Goal: Find specific page/section: Find specific page/section

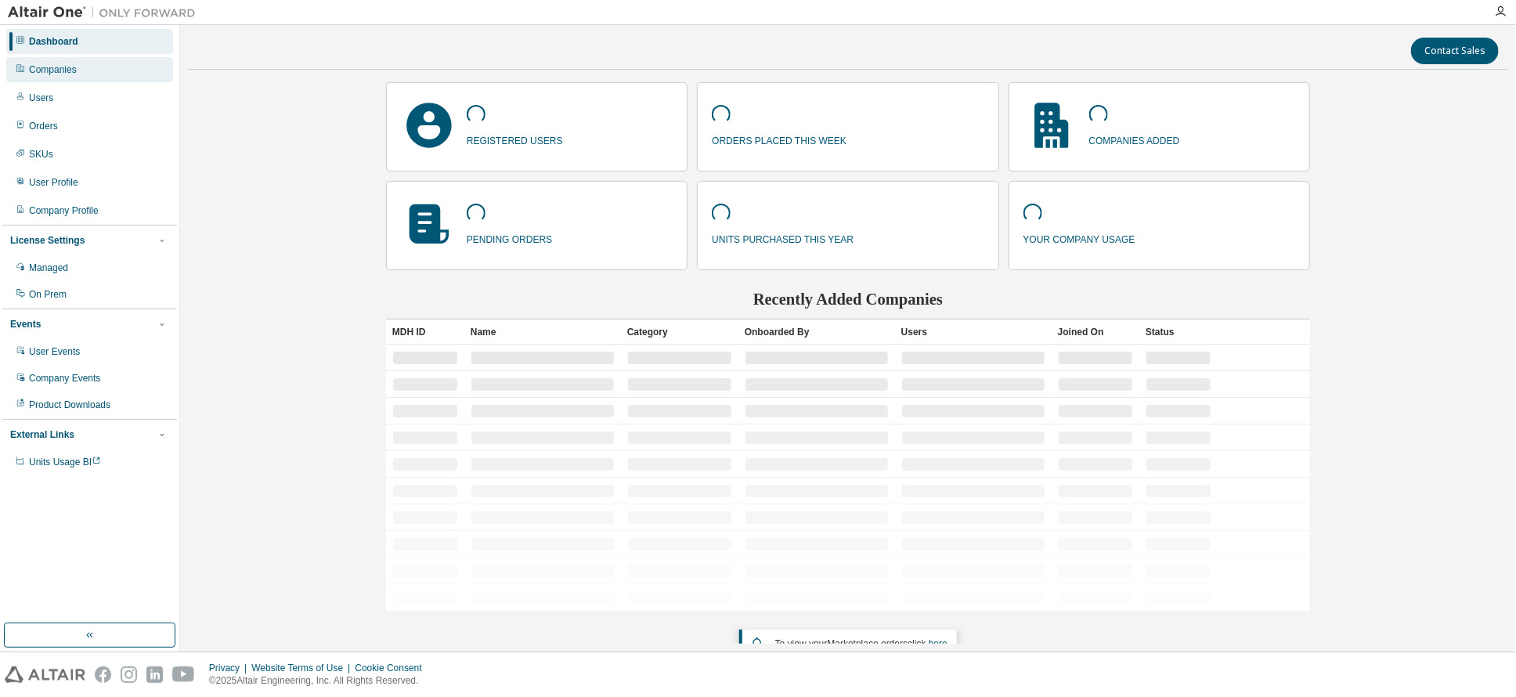
drag, startPoint x: 45, startPoint y: 74, endPoint x: 90, endPoint y: 81, distance: 45.2
click at [46, 74] on div "Companies" at bounding box center [53, 69] width 48 height 13
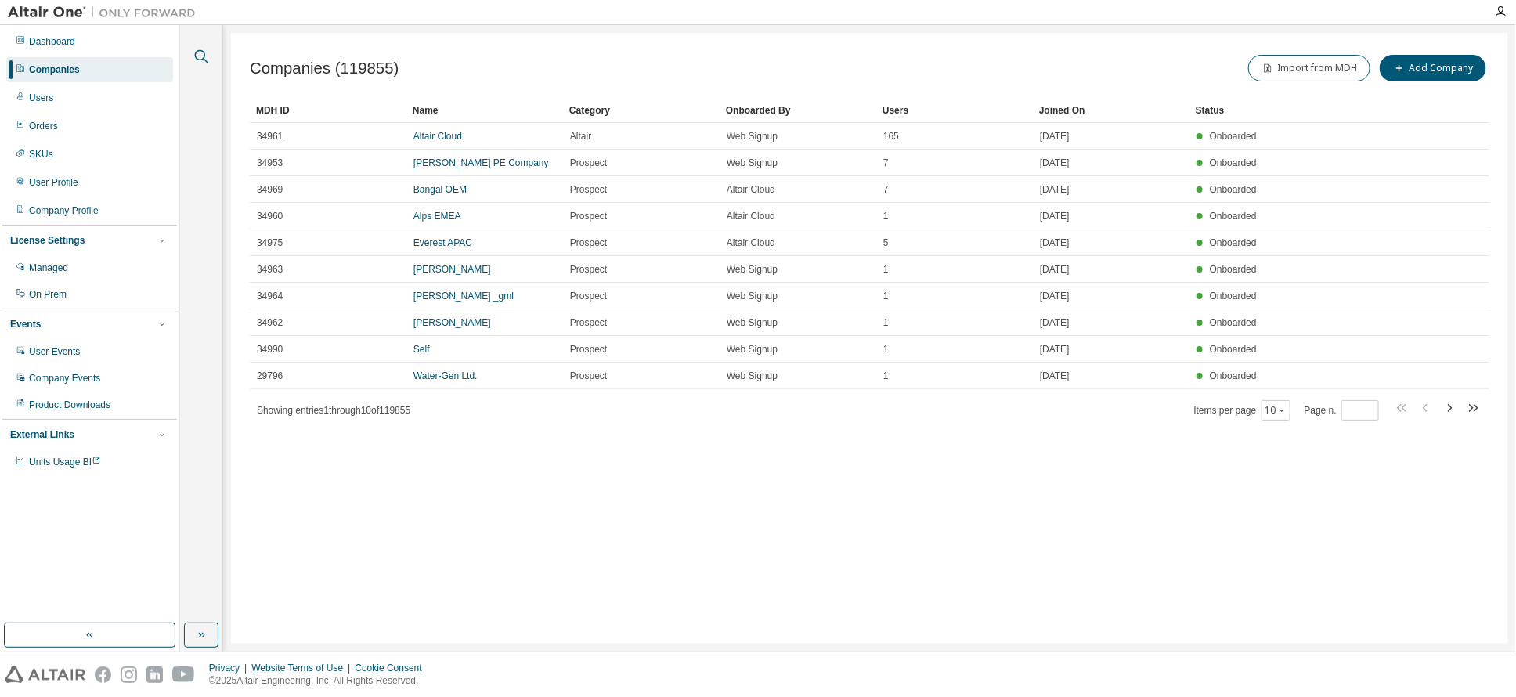
click at [204, 54] on icon "button" at bounding box center [201, 56] width 19 height 19
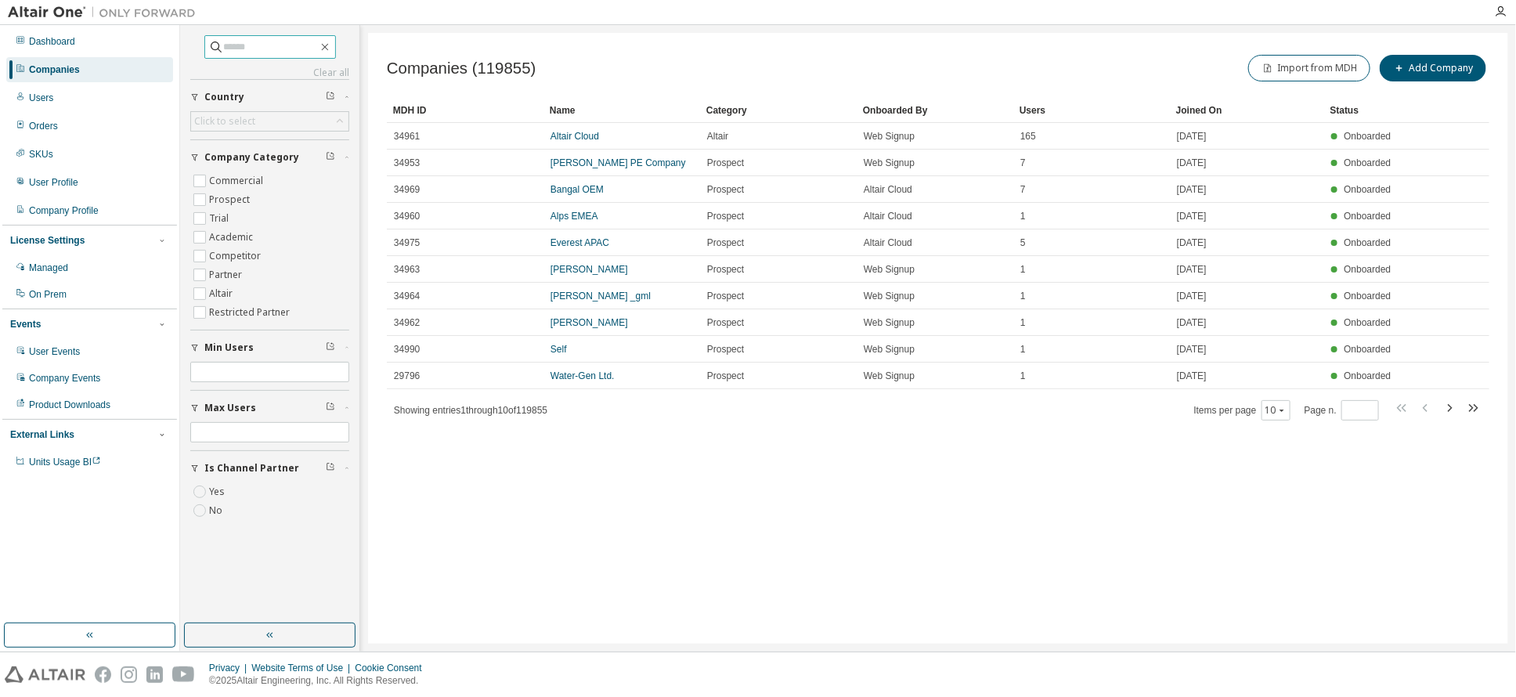
click at [224, 43] on input "text" at bounding box center [271, 47] width 94 height 16
type input "******"
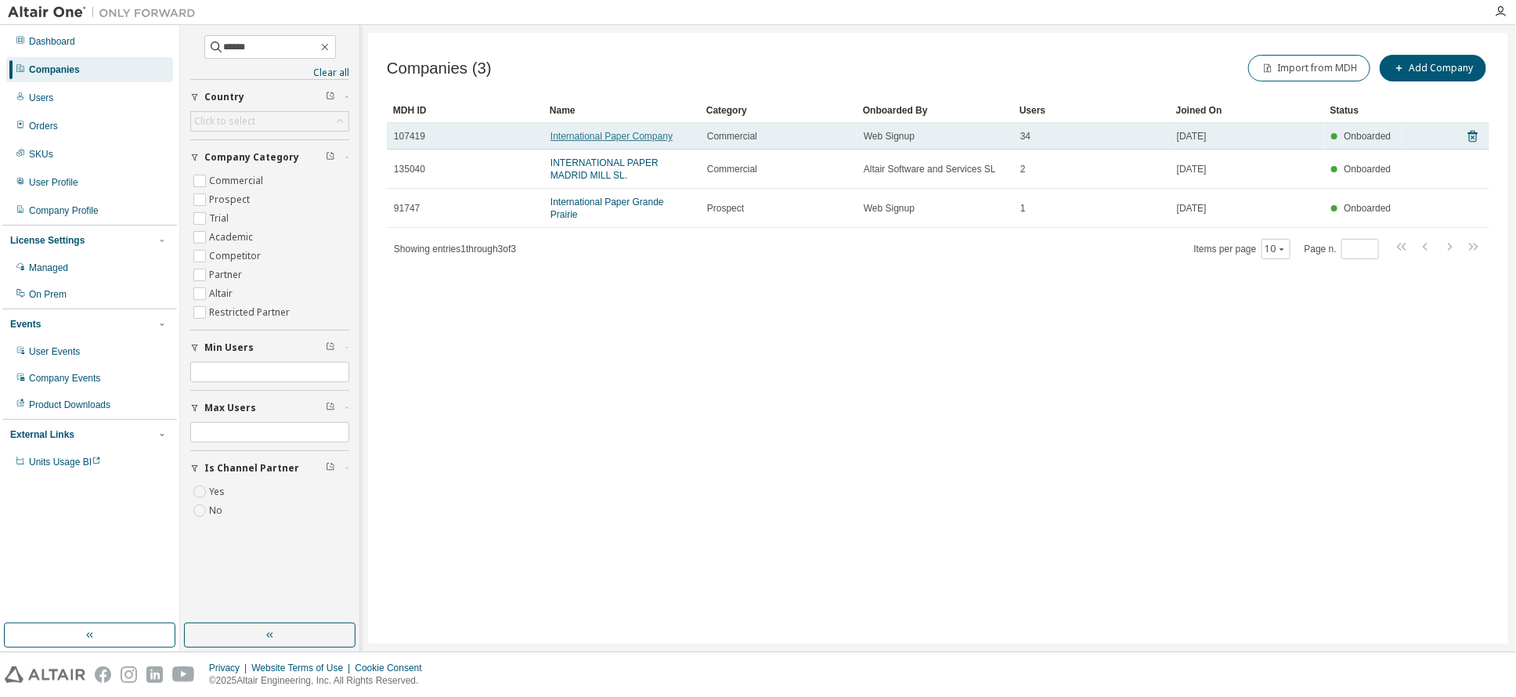
click at [631, 134] on link "International Paper Company" at bounding box center [612, 136] width 122 height 11
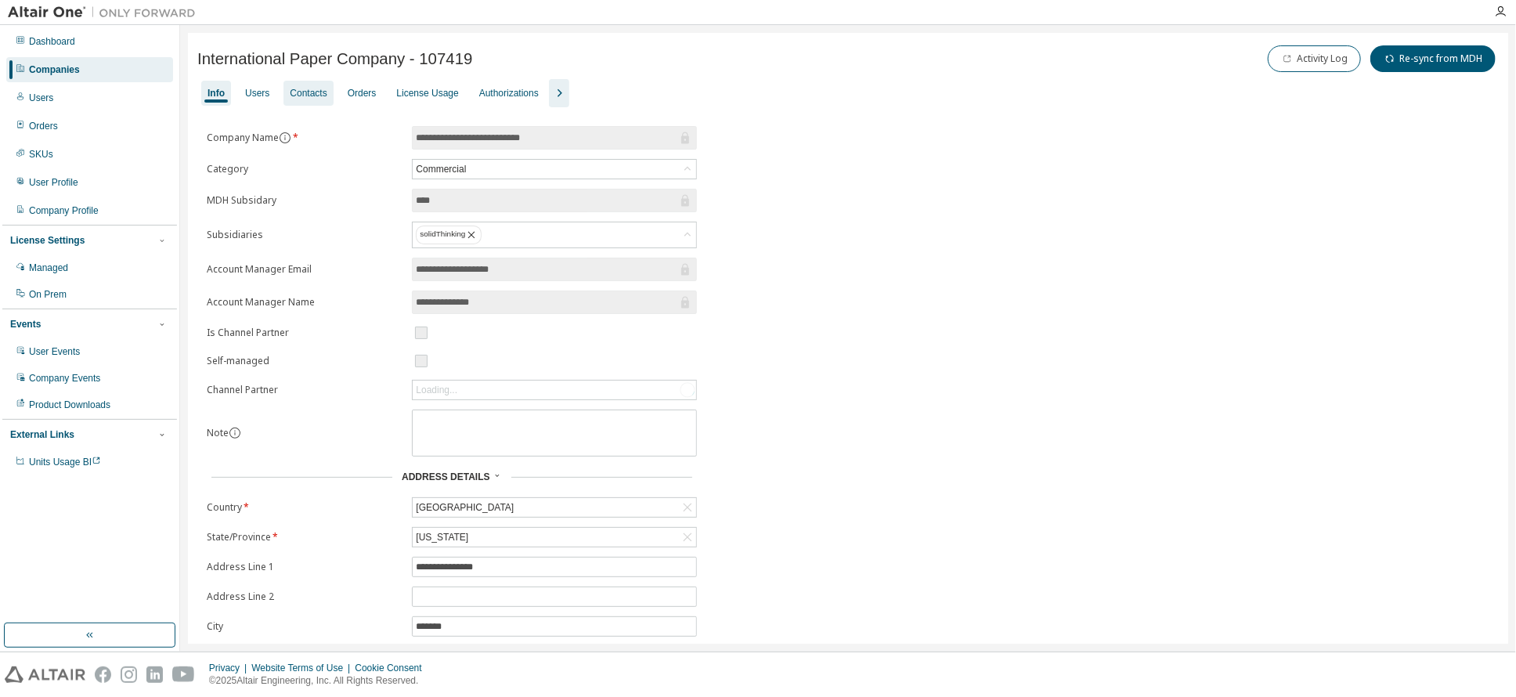
click at [308, 91] on div "Contacts" at bounding box center [308, 93] width 37 height 13
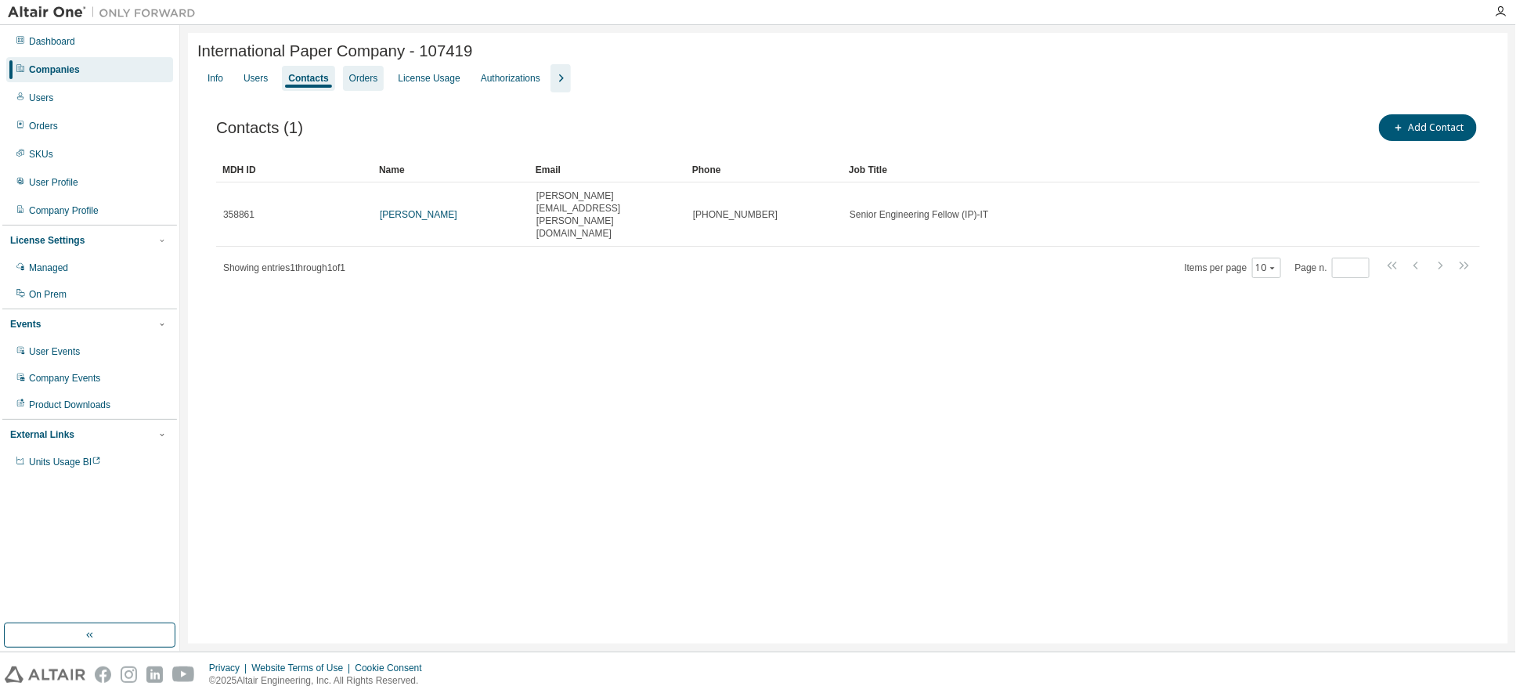
click at [364, 78] on div "Orders" at bounding box center [363, 78] width 29 height 13
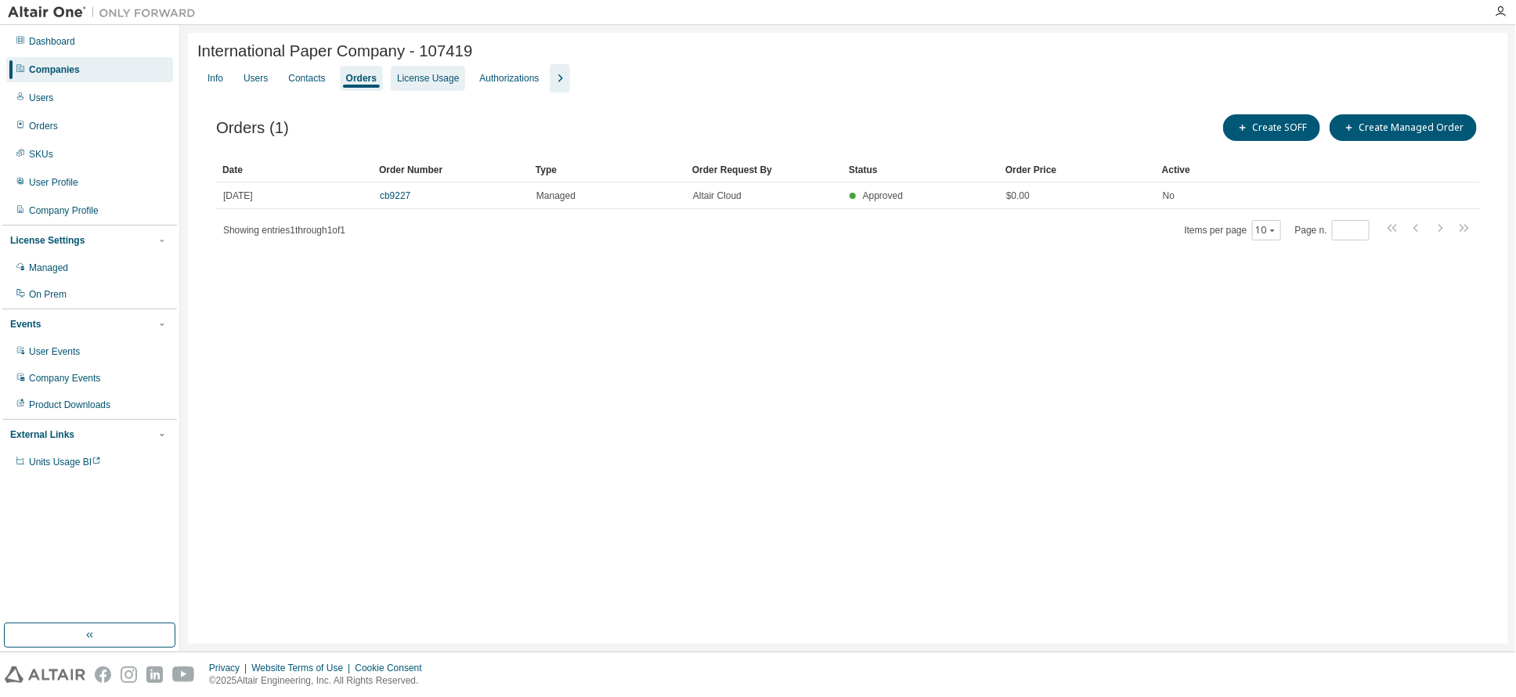
click at [422, 77] on div "License Usage" at bounding box center [428, 78] width 62 height 13
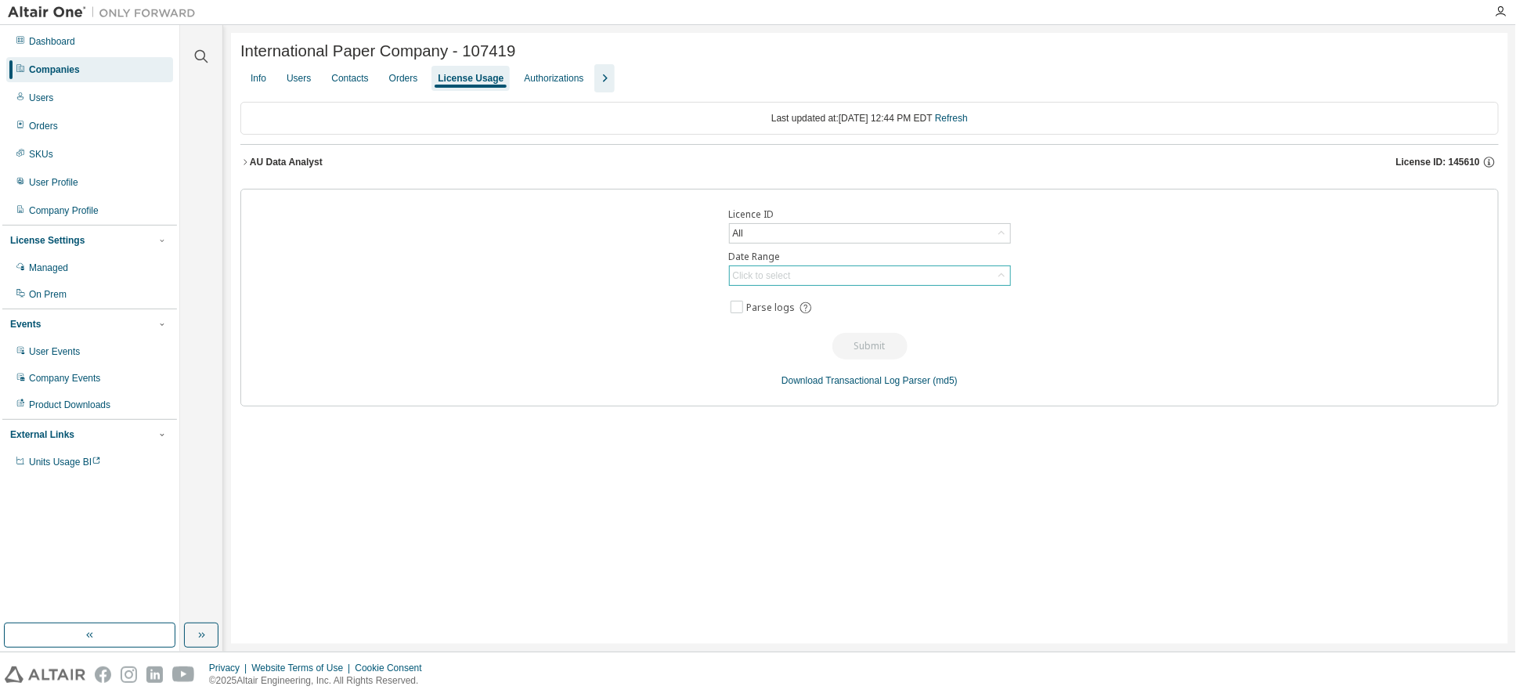
click at [759, 280] on div "Click to select" at bounding box center [762, 275] width 58 height 13
click at [245, 161] on icon "button" at bounding box center [244, 161] width 9 height 9
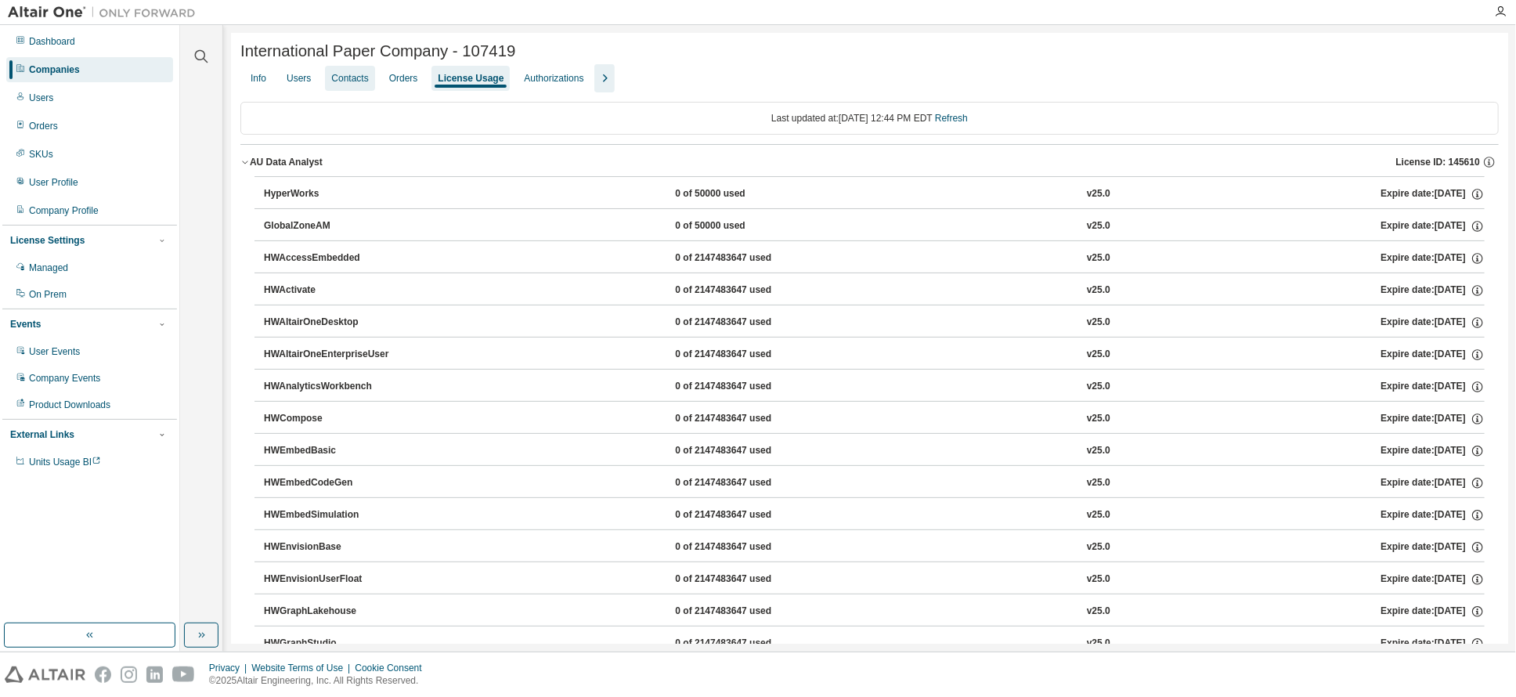
click at [345, 78] on div "Contacts" at bounding box center [349, 78] width 37 height 13
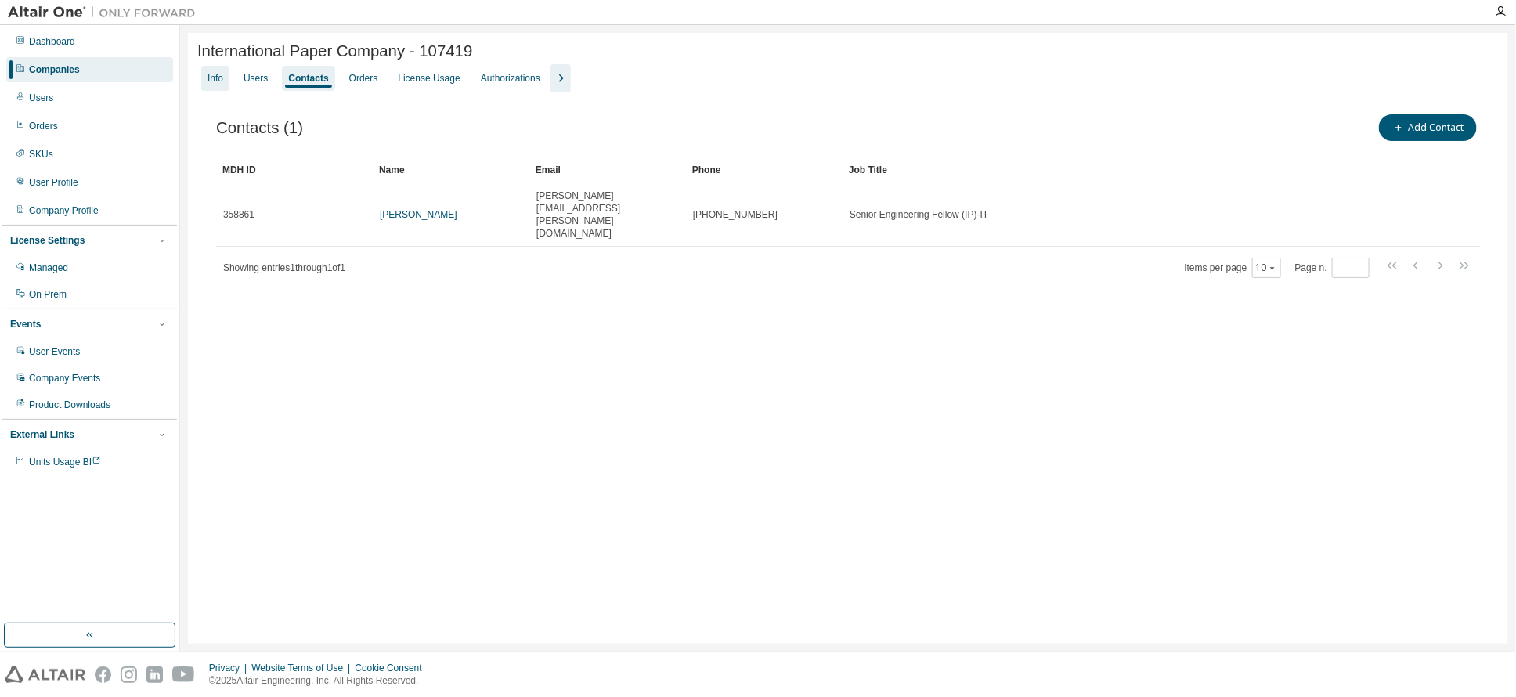
click at [220, 81] on div "Info" at bounding box center [216, 78] width 16 height 13
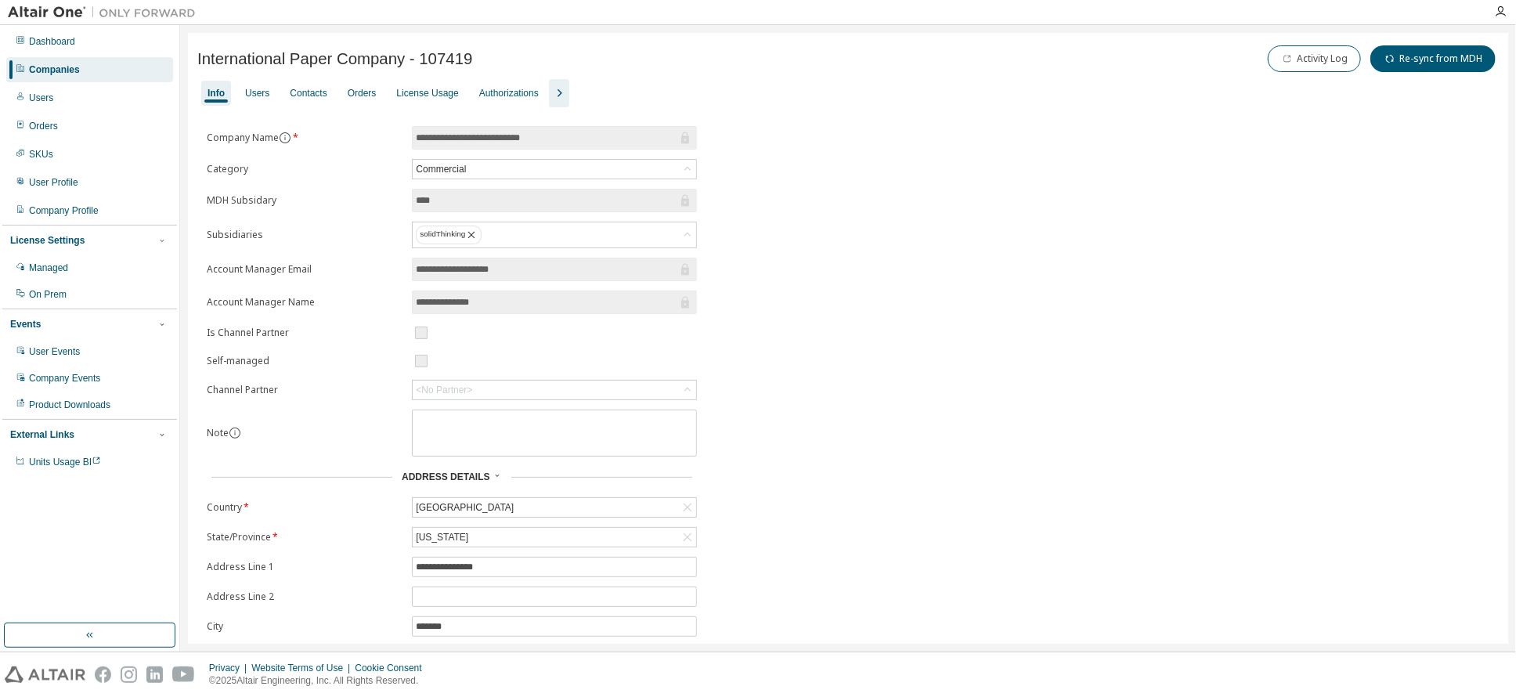
drag, startPoint x: 577, startPoint y: 136, endPoint x: 393, endPoint y: 129, distance: 184.2
click at [393, 129] on form "**********" at bounding box center [452, 412] width 490 height 572
click at [357, 94] on div "Orders" at bounding box center [362, 93] width 29 height 13
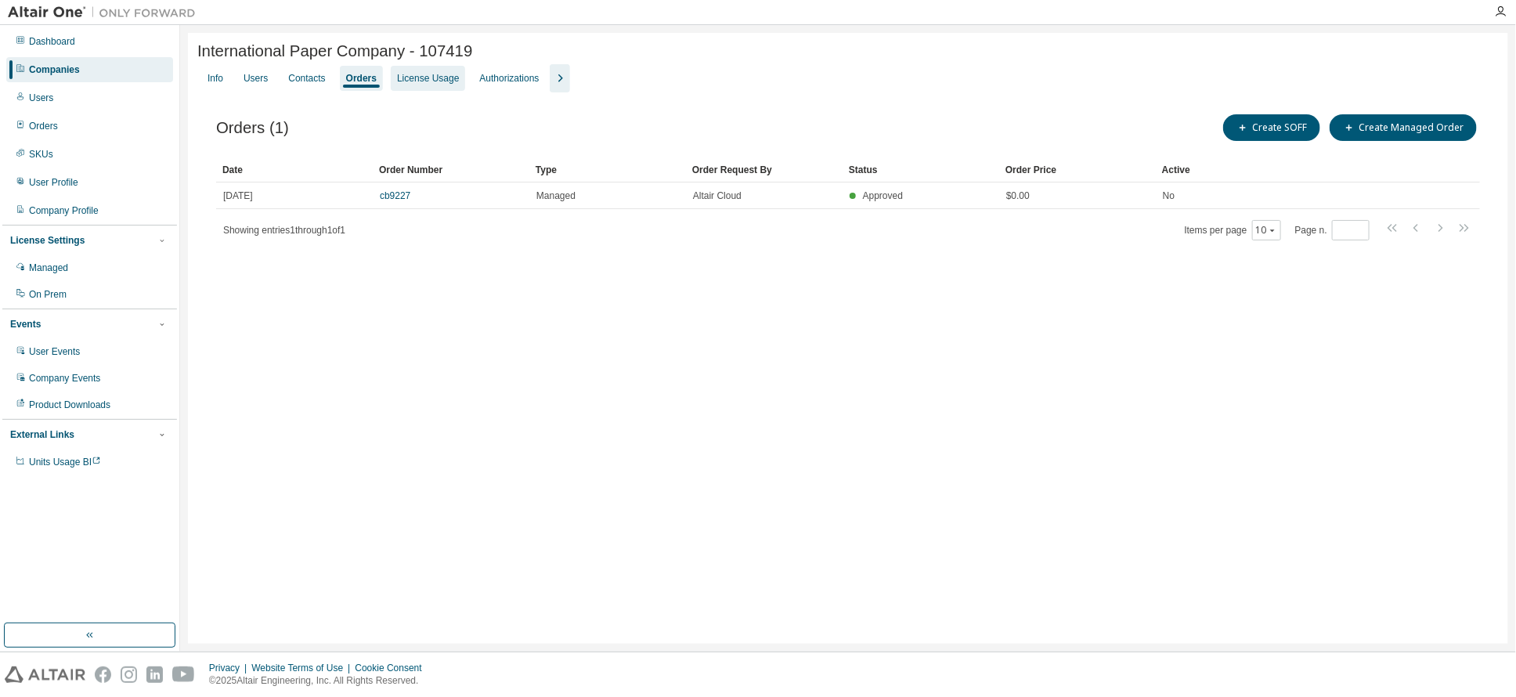
click at [421, 76] on div "License Usage" at bounding box center [428, 78] width 62 height 13
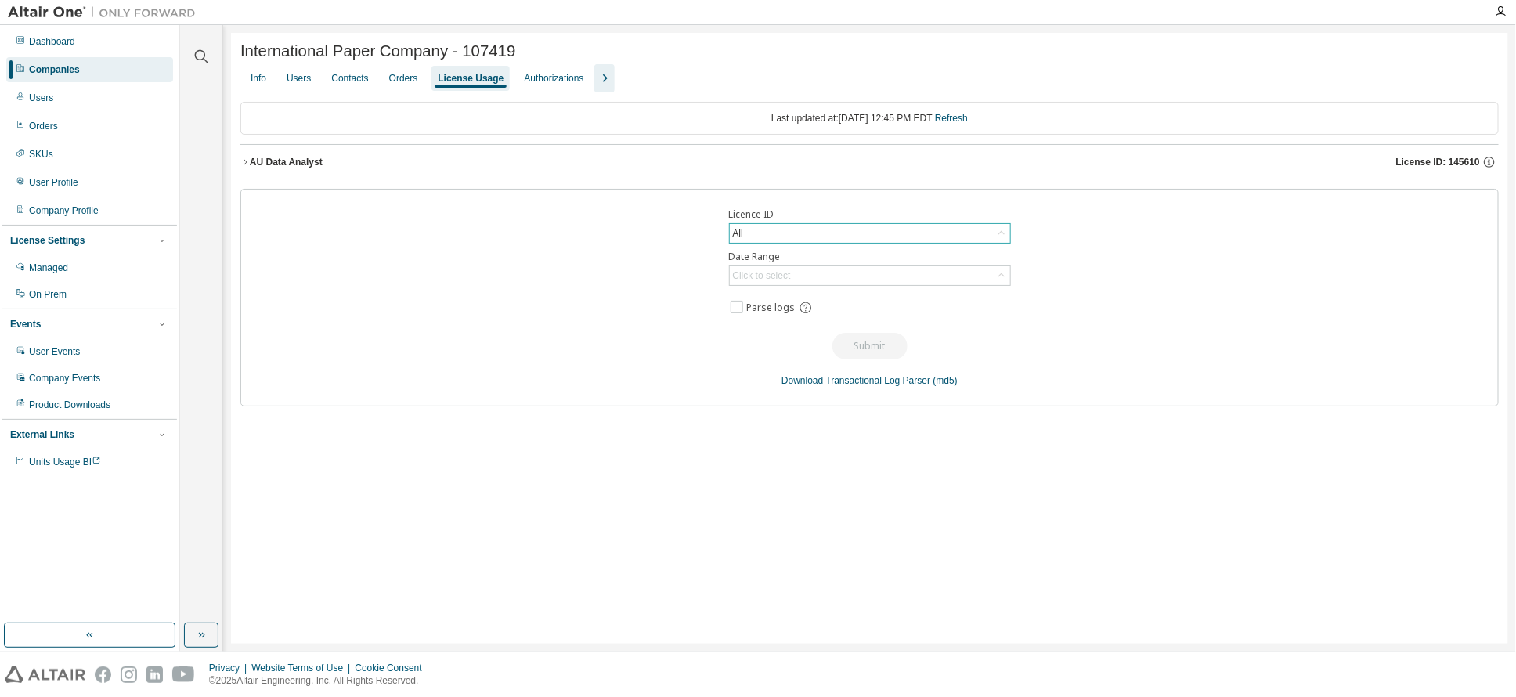
click at [757, 239] on div "All" at bounding box center [870, 233] width 280 height 19
click at [901, 305] on li "74383 - AU AEC Advanced Structural Engineer (Expired)" at bounding box center [868, 301] width 277 height 20
click at [884, 238] on div "74383 - AU AEC Advanced Structural Engineer (Expired)" at bounding box center [851, 233] width 241 height 17
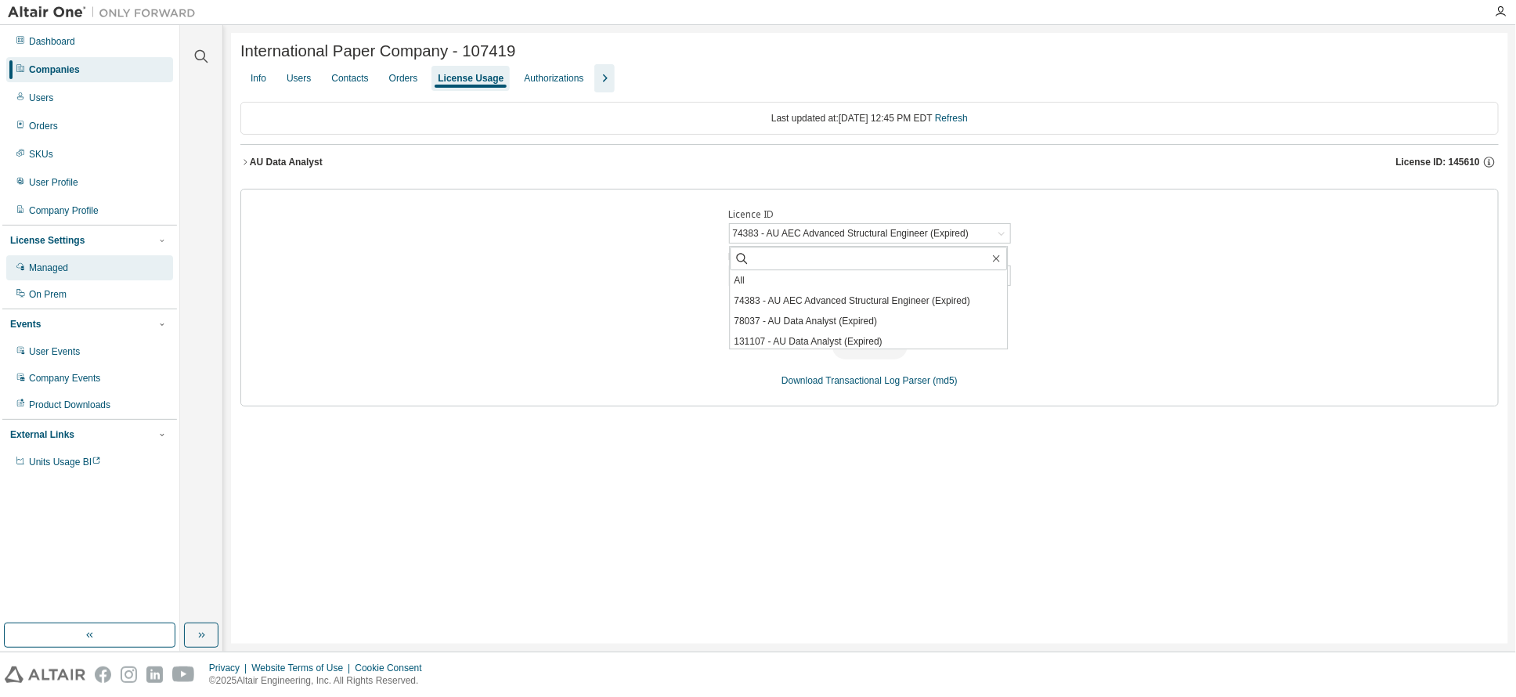
click at [56, 266] on div "Managed" at bounding box center [48, 268] width 39 height 13
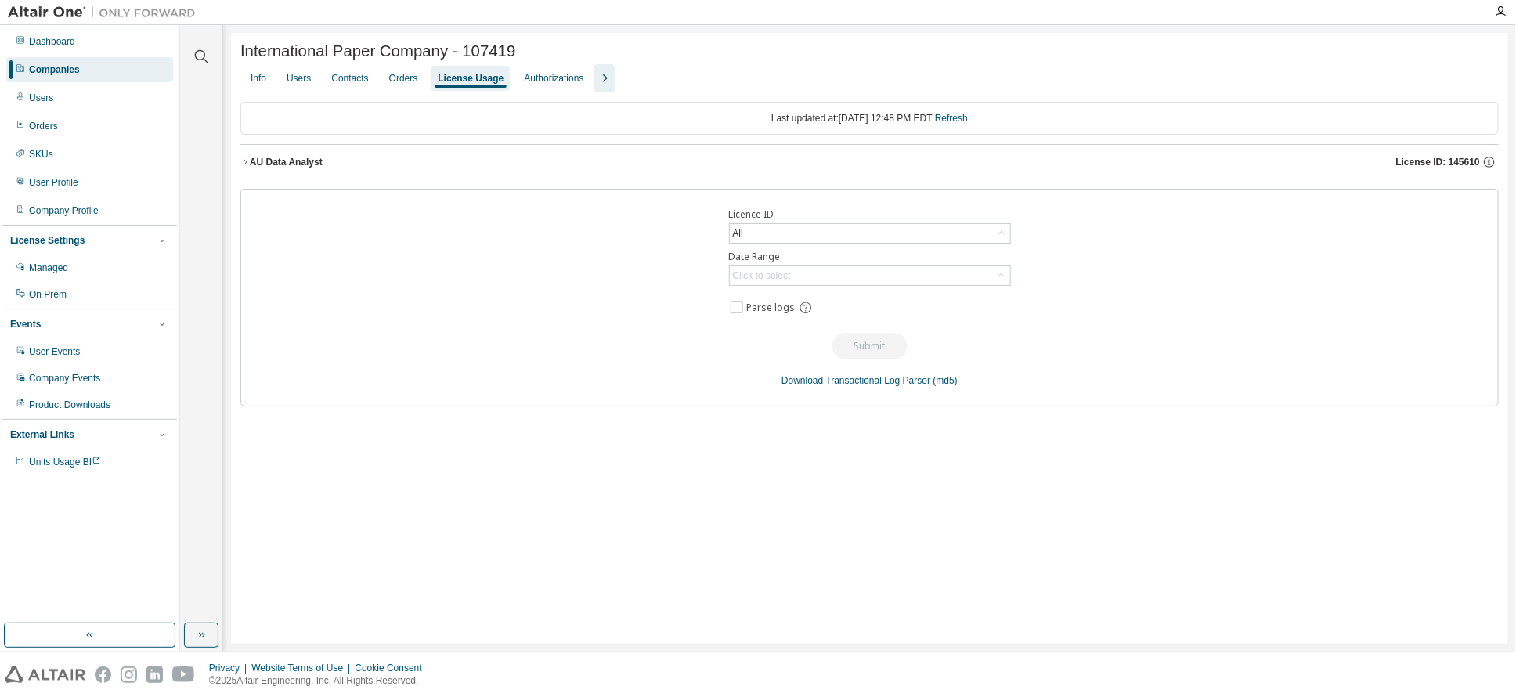
click at [595, 76] on icon "button" at bounding box center [604, 78] width 19 height 19
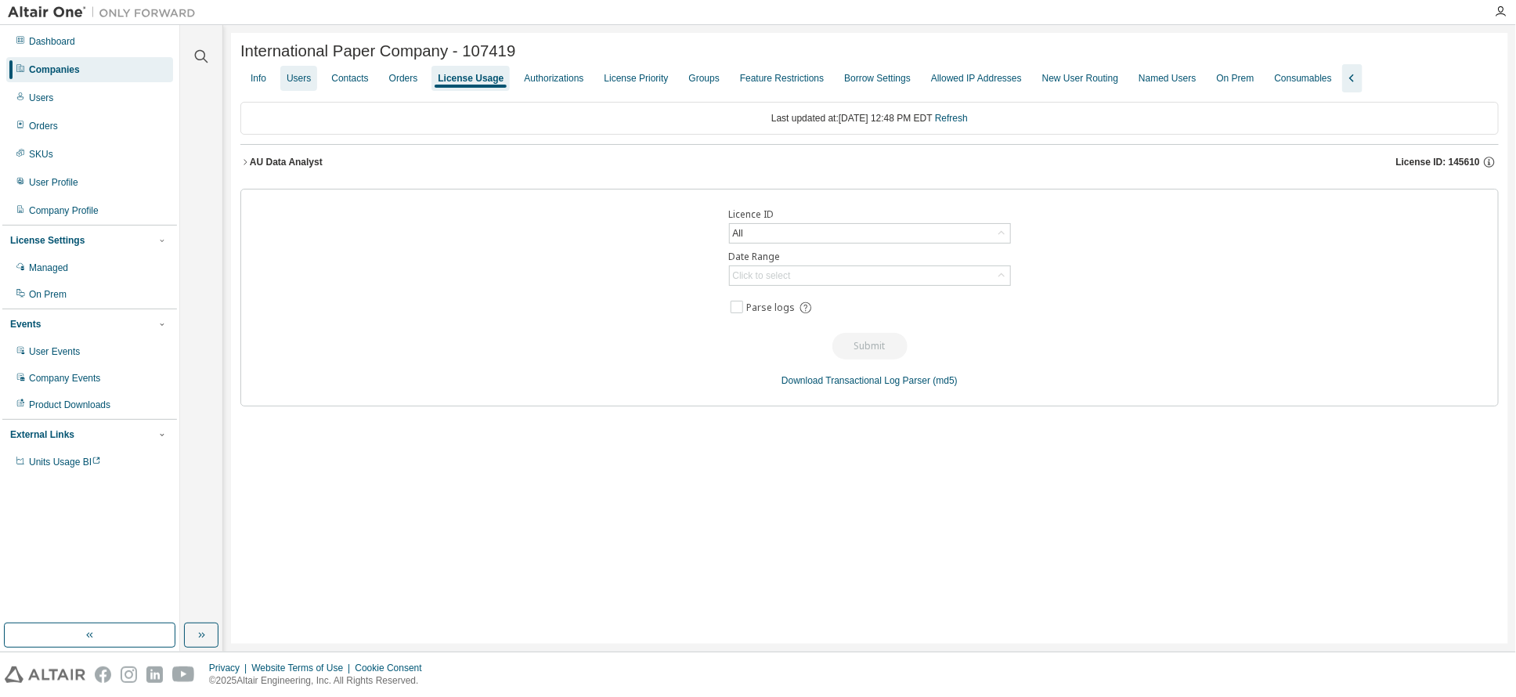
click at [300, 81] on div "Users" at bounding box center [299, 78] width 24 height 13
